Goal: Task Accomplishment & Management: Manage account settings

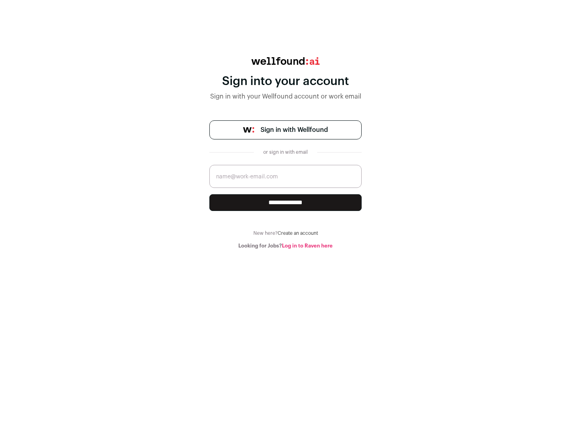
click at [294, 130] on span "Sign in with Wellfound" at bounding box center [294, 130] width 67 height 10
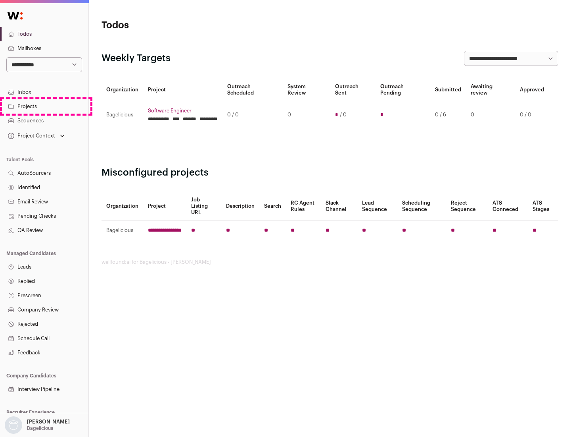
click at [44, 106] on link "Projects" at bounding box center [44, 106] width 88 height 14
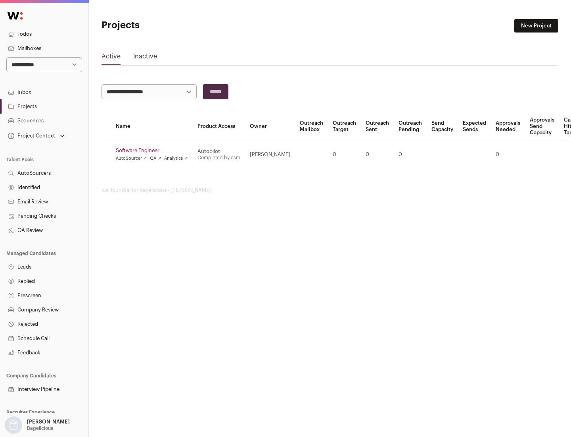
click at [154, 150] on link "Software Engineer" at bounding box center [152, 150] width 72 height 6
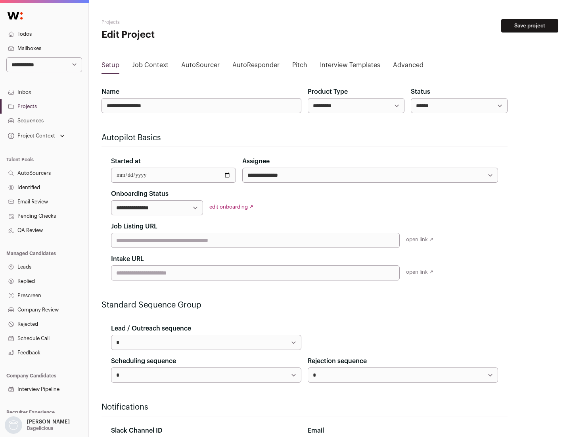
click at [530, 26] on button "Save project" at bounding box center [530, 25] width 57 height 13
